Goal: Learn about a topic

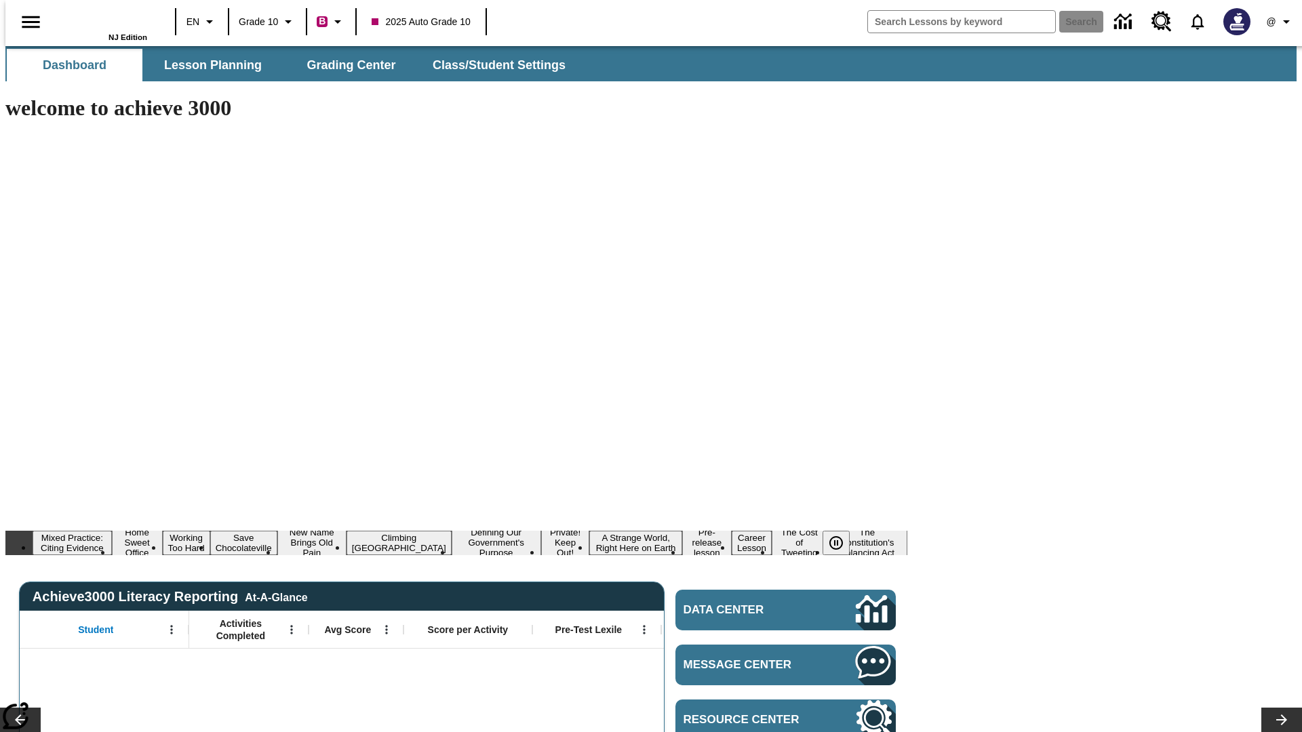
type input "-1"
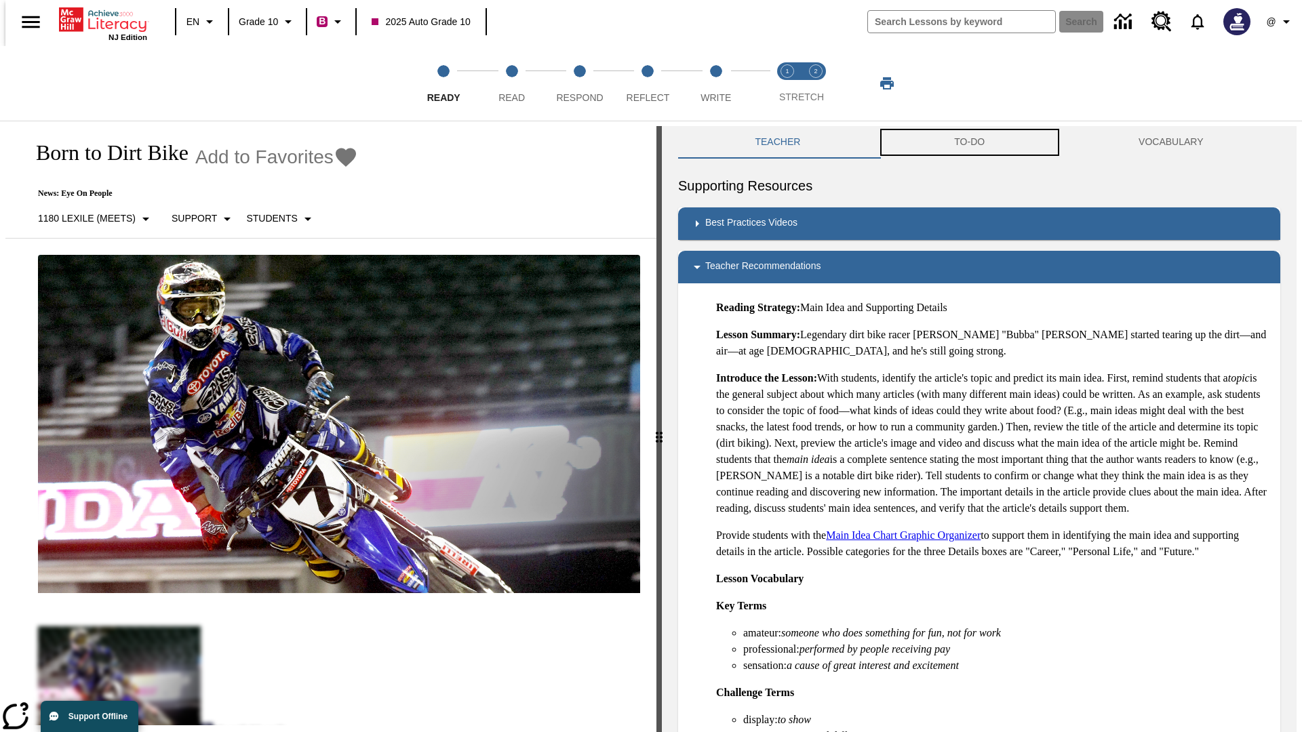
click at [969, 142] on button "TO-DO" at bounding box center [969, 142] width 184 height 33
